Goal: Transaction & Acquisition: Purchase product/service

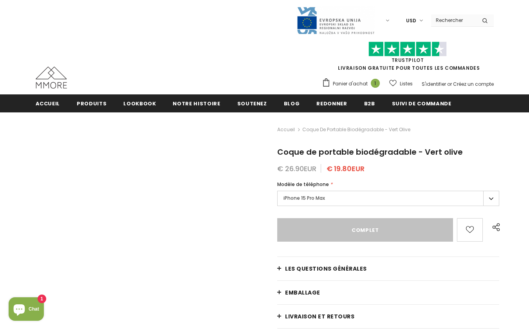
type input "Sold Out"
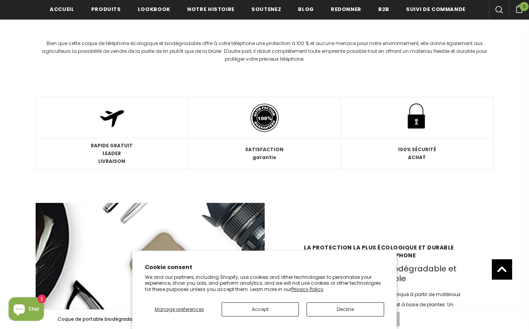
scroll to position [987, 0]
